Goal: Navigation & Orientation: Find specific page/section

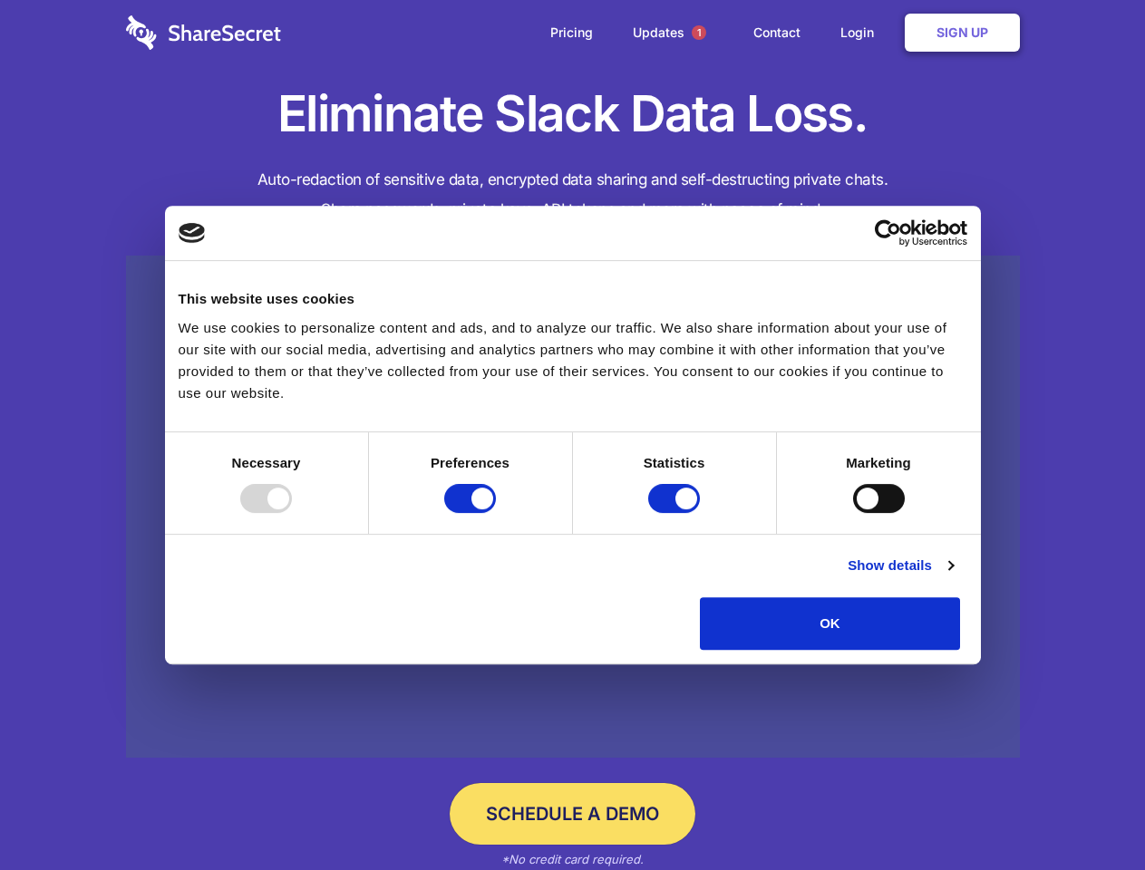
click at [292, 513] on div at bounding box center [266, 498] width 52 height 29
click at [496, 513] on input "Preferences" at bounding box center [470, 498] width 52 height 29
checkbox input "false"
click at [676, 513] on input "Statistics" at bounding box center [674, 498] width 52 height 29
checkbox input "false"
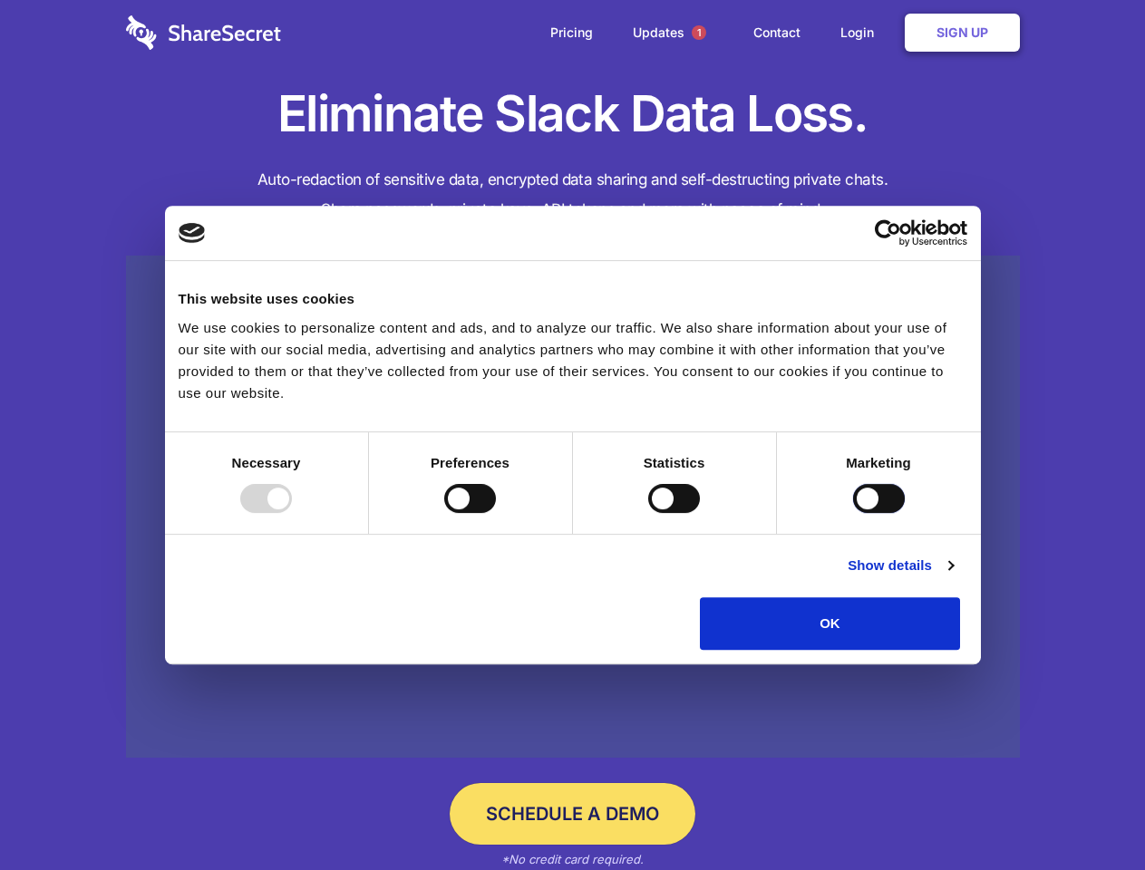
click at [853, 513] on input "Marketing" at bounding box center [879, 498] width 52 height 29
checkbox input "true"
click at [952, 576] on link "Show details" at bounding box center [899, 566] width 105 height 22
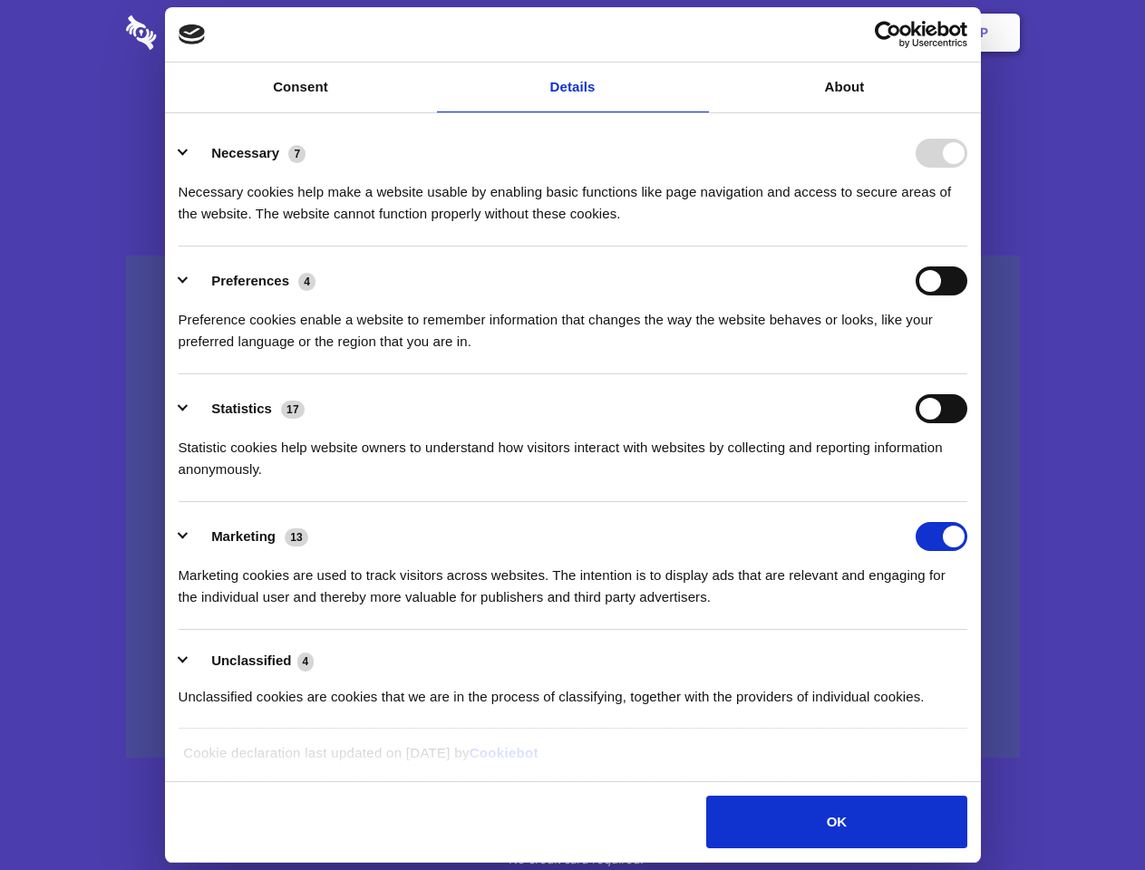
click at [967, 374] on li "Preferences 4 Preference cookies enable a website to remember information that …" at bounding box center [573, 310] width 788 height 128
click at [698, 33] on span "1" at bounding box center [698, 32] width 14 height 14
